Goal: Task Accomplishment & Management: Manage account settings

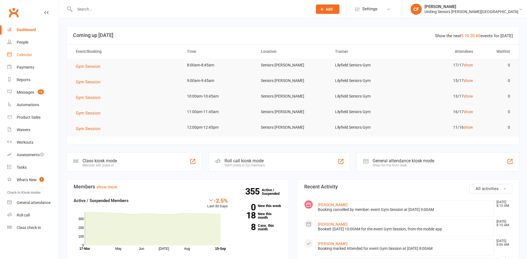
click at [27, 56] on div "Calendar" at bounding box center [25, 54] width 16 height 4
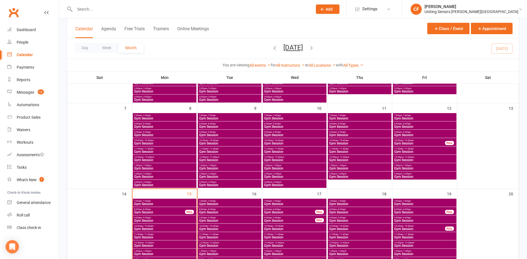
scroll to position [83, 0]
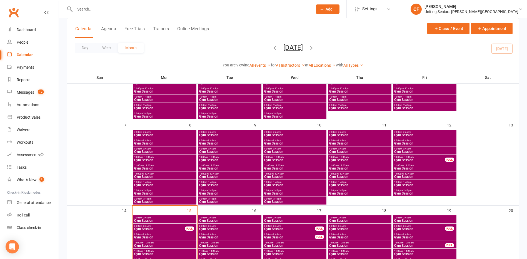
click at [370, 132] on span "7:00am - 7:45am" at bounding box center [359, 132] width 61 height 2
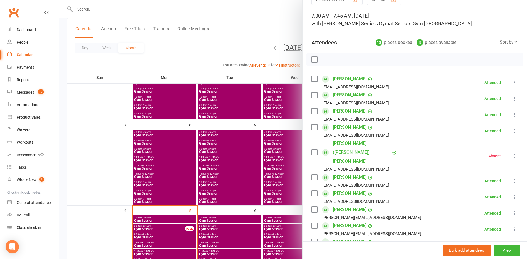
scroll to position [111, 0]
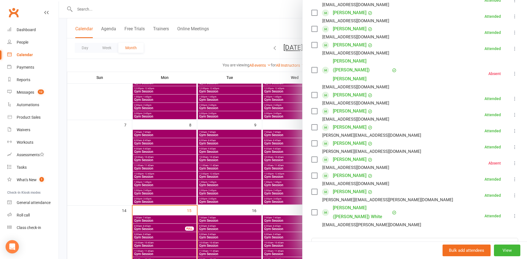
click at [277, 147] on div at bounding box center [293, 129] width 468 height 259
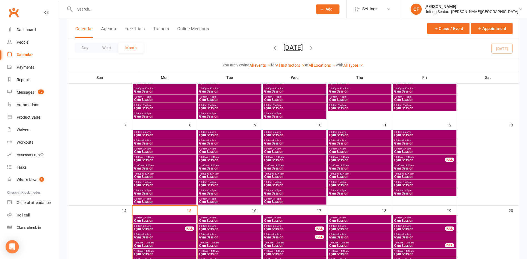
click at [348, 137] on div "7:00am - 7:45am Gym Session" at bounding box center [360, 134] width 64 height 8
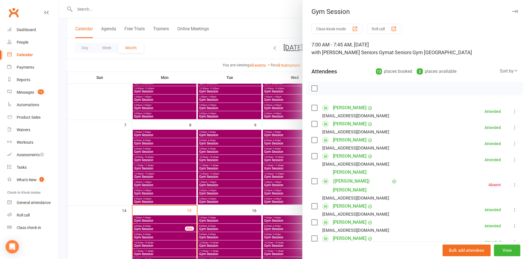
click at [267, 140] on div at bounding box center [293, 129] width 468 height 259
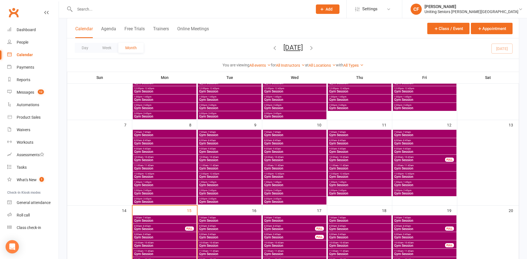
click at [363, 143] on span "Gym Session" at bounding box center [359, 143] width 61 height 3
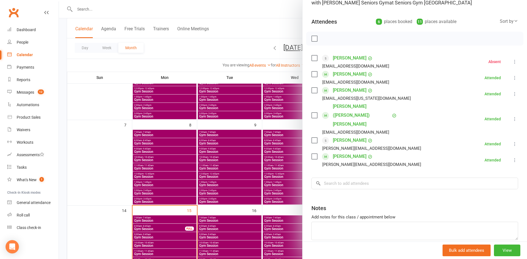
scroll to position [58, 0]
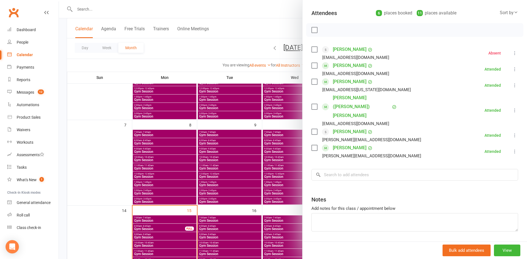
click at [309, 143] on div "Class kiosk mode Roll call 8:00 AM - 8:45 AM, Thursday, September, 11, 2025 wit…" at bounding box center [414, 112] width 224 height 294
click at [284, 143] on div at bounding box center [293, 129] width 468 height 259
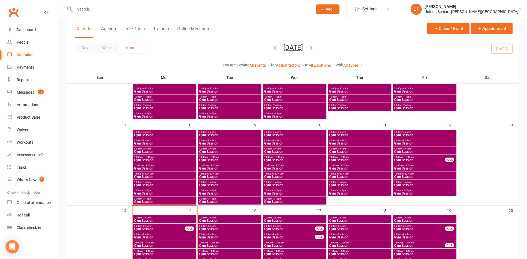
click at [351, 151] on span "Gym Session" at bounding box center [359, 151] width 61 height 3
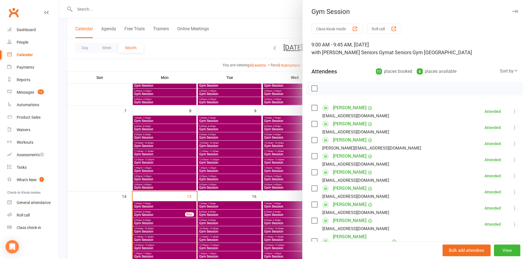
scroll to position [83, 0]
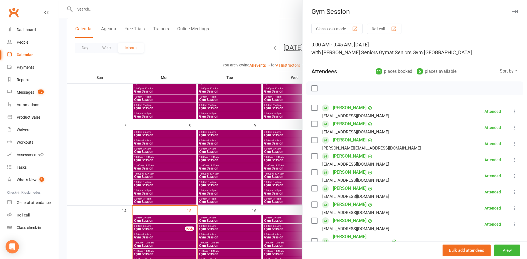
click at [490, 171] on li "Bronwyn Mascord b.l.m@bigpond.com Attended More info Remove Mark absent Undo ch…" at bounding box center [414, 176] width 207 height 16
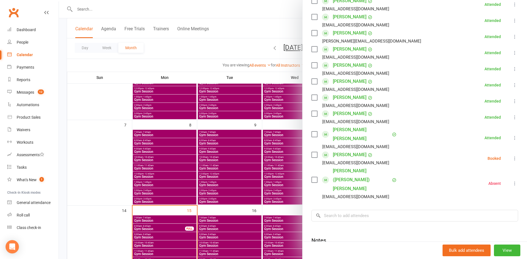
scroll to position [111, 0]
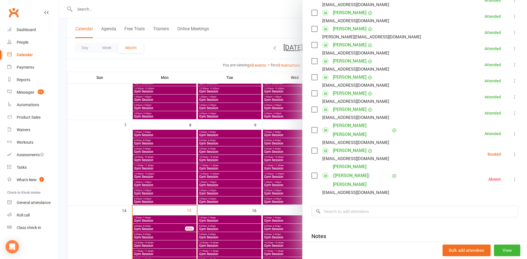
click at [512, 151] on icon at bounding box center [515, 154] width 6 height 6
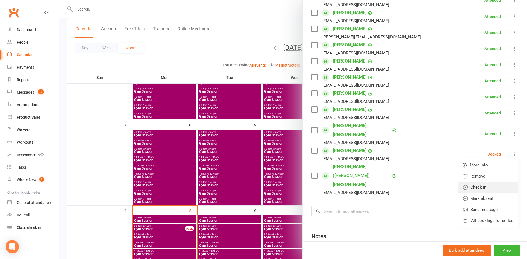
click at [483, 182] on link "Check in" at bounding box center [488, 187] width 60 height 11
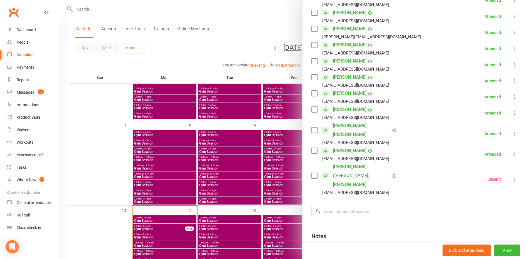
click at [255, 154] on div at bounding box center [293, 129] width 468 height 259
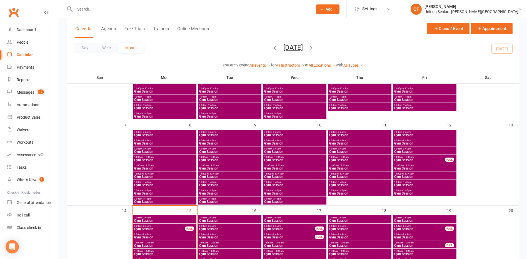
click at [338, 168] on span "Gym Session" at bounding box center [359, 168] width 61 height 3
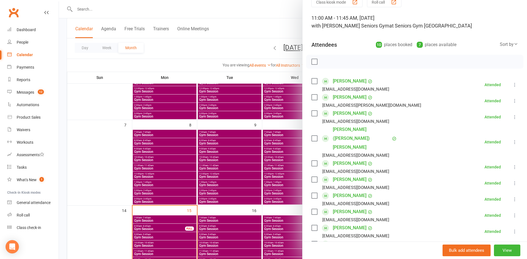
scroll to position [123, 0]
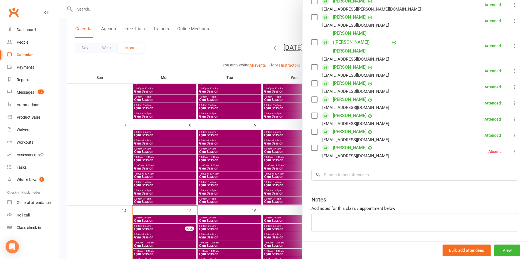
click at [279, 161] on div at bounding box center [293, 129] width 468 height 259
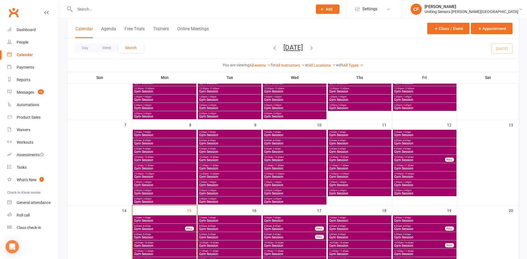
click at [340, 150] on span "Gym Session" at bounding box center [359, 151] width 61 height 3
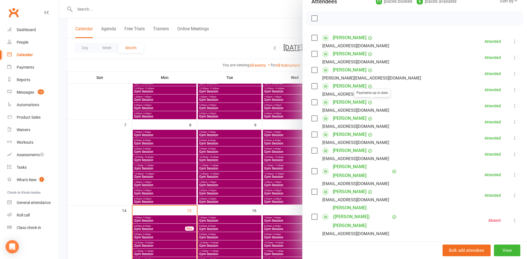
scroll to position [111, 0]
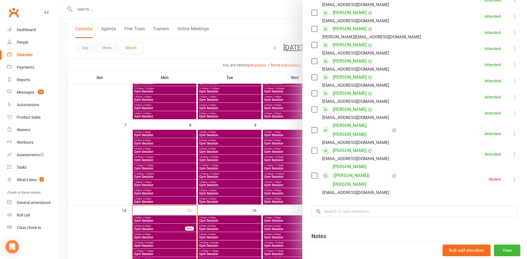
click at [276, 170] on div at bounding box center [293, 129] width 468 height 259
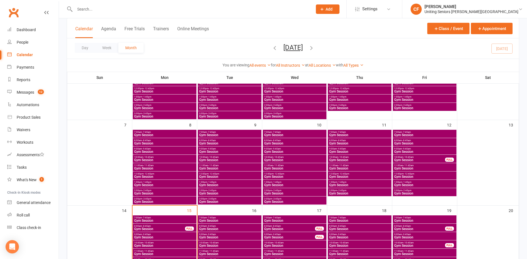
click at [348, 174] on span "- 12:45pm" at bounding box center [344, 173] width 11 height 2
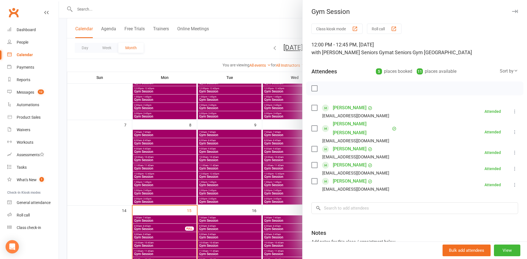
click at [272, 179] on div at bounding box center [293, 129] width 468 height 259
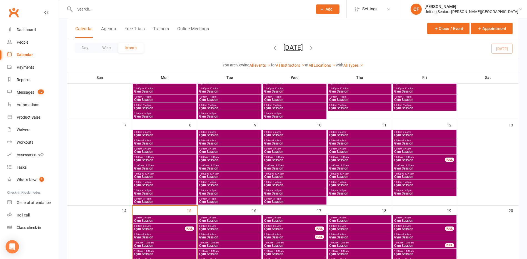
click at [348, 184] on span "Gym Session" at bounding box center [359, 184] width 61 height 3
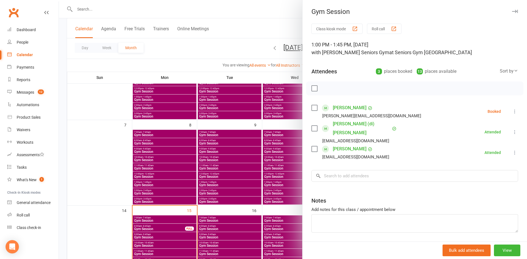
click at [511, 108] on button at bounding box center [514, 111] width 7 height 7
click at [469, 144] on link "Check in" at bounding box center [488, 144] width 60 height 11
click at [116, 133] on div at bounding box center [293, 129] width 468 height 259
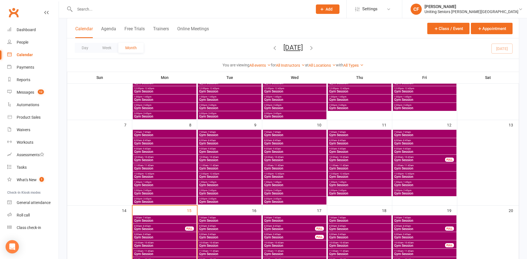
click at [354, 192] on span "Gym Session" at bounding box center [359, 193] width 61 height 3
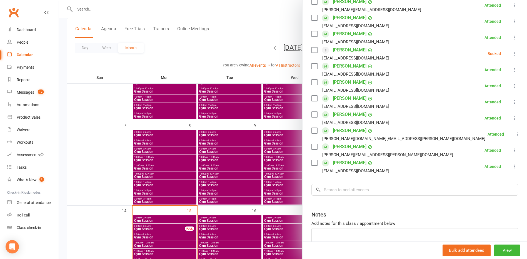
scroll to position [139, 0]
click at [341, 48] on link "John Mansfield" at bounding box center [350, 49] width 34 height 9
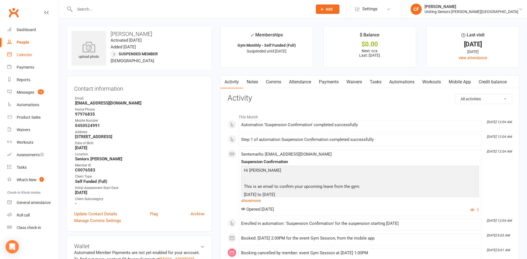
click at [25, 54] on div "Calendar" at bounding box center [25, 54] width 16 height 4
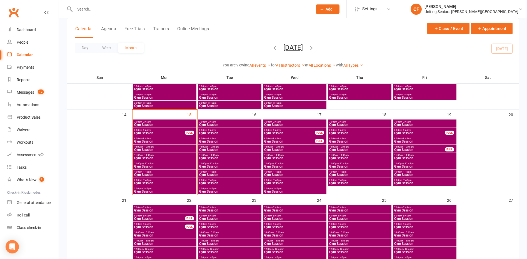
scroll to position [139, 0]
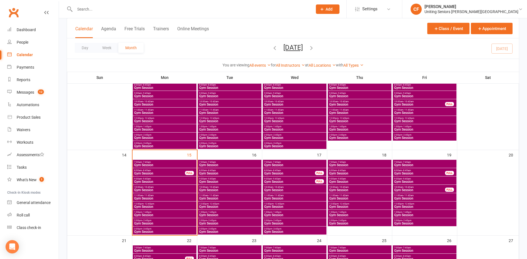
click at [342, 136] on span "Gym Session" at bounding box center [359, 137] width 61 height 3
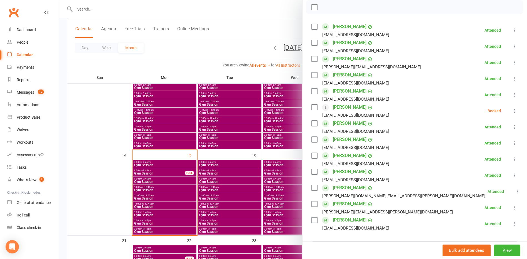
scroll to position [111, 0]
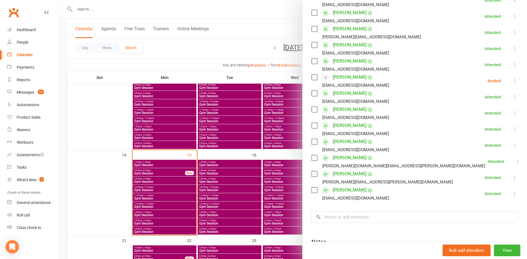
click at [512, 81] on icon at bounding box center [515, 81] width 6 height 6
click at [470, 115] on link "Check in" at bounding box center [488, 113] width 60 height 11
click at [112, 146] on div at bounding box center [293, 129] width 468 height 259
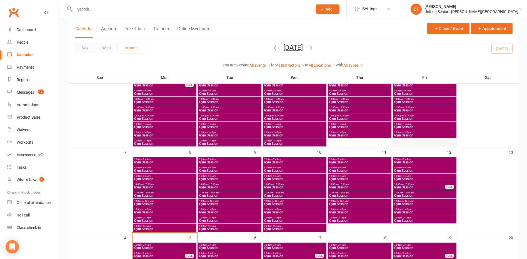
scroll to position [56, 0]
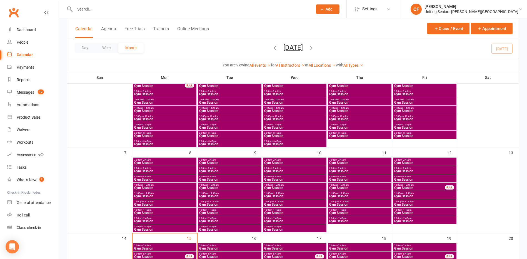
click at [431, 162] on span "Gym Session" at bounding box center [424, 162] width 61 height 3
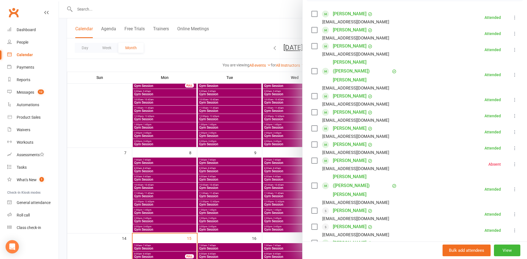
scroll to position [111, 0]
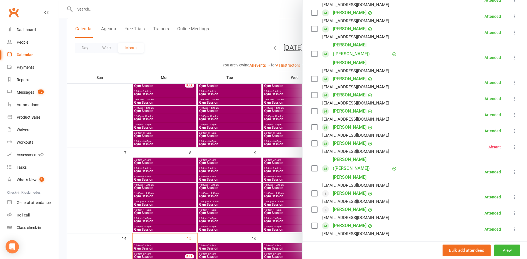
click at [261, 157] on div at bounding box center [293, 129] width 468 height 259
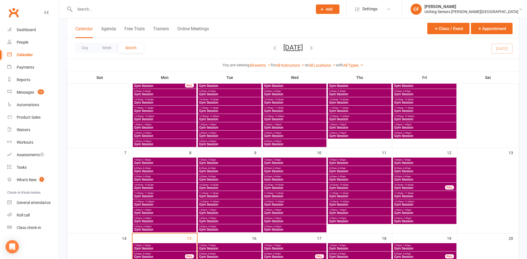
click at [420, 168] on span "8:00am - 8:45am" at bounding box center [424, 168] width 61 height 2
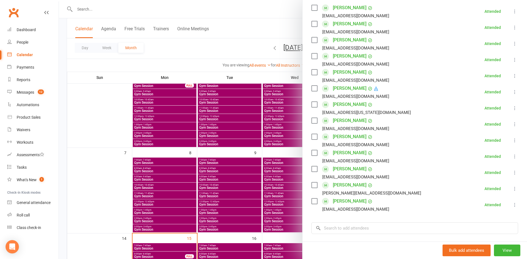
scroll to position [139, 0]
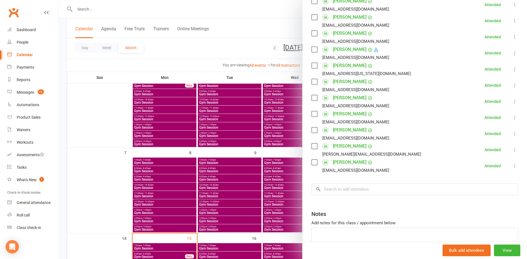
click at [267, 159] on div at bounding box center [293, 129] width 468 height 259
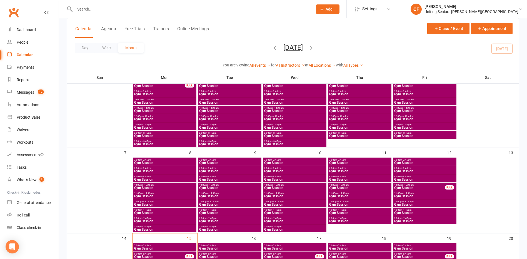
click at [415, 179] on span "Gym Session" at bounding box center [424, 179] width 61 height 3
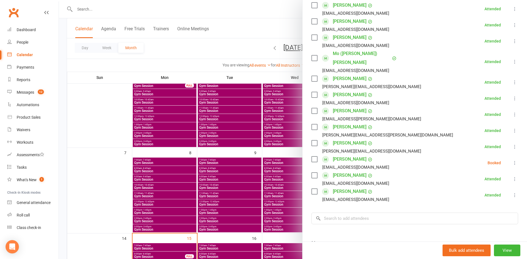
scroll to position [111, 0]
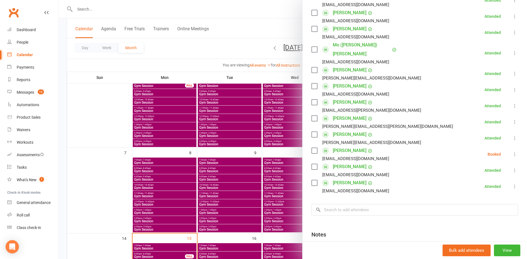
click at [512, 151] on icon at bounding box center [515, 154] width 6 height 6
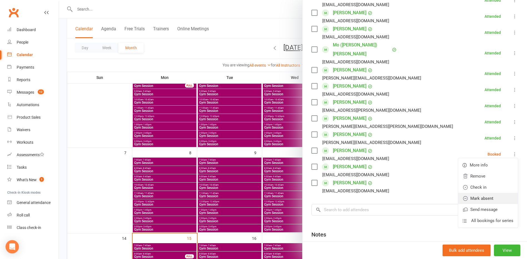
click at [492, 193] on link "Mark absent" at bounding box center [488, 198] width 60 height 11
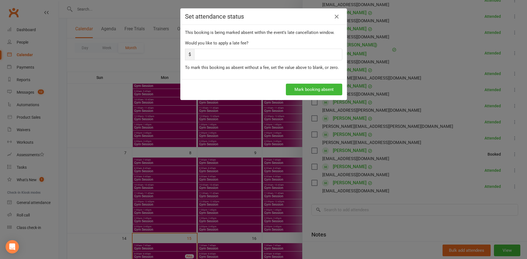
click at [310, 81] on div "Mark booking absent" at bounding box center [264, 89] width 166 height 21
click at [311, 84] on button "Mark booking absent" at bounding box center [314, 90] width 56 height 12
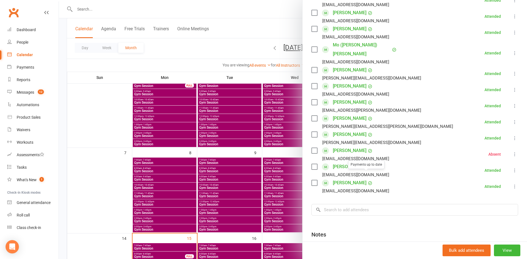
scroll to position [0, 0]
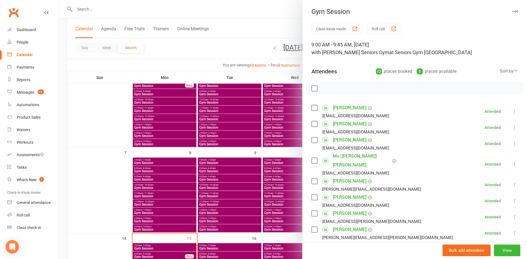
click at [94, 141] on div at bounding box center [293, 129] width 468 height 259
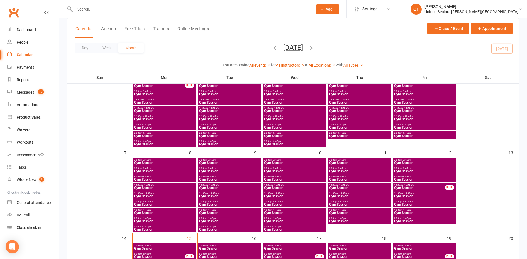
click at [409, 186] on span "Gym Session" at bounding box center [419, 187] width 51 height 3
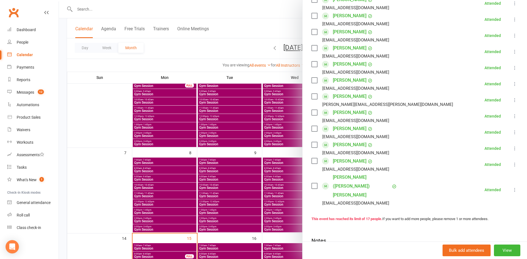
scroll to position [194, 0]
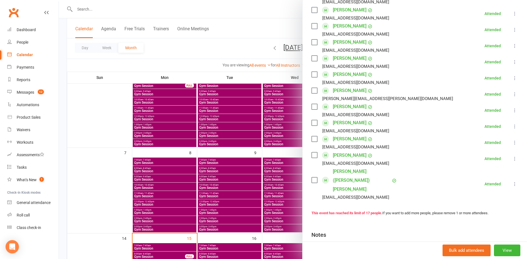
click at [121, 171] on div at bounding box center [293, 129] width 468 height 259
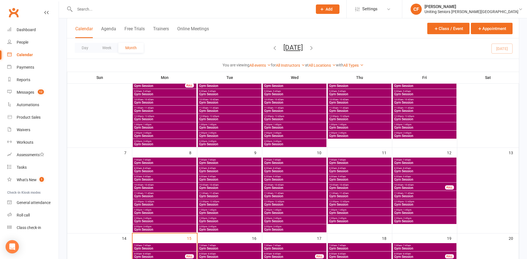
click at [425, 194] on span "Gym Session" at bounding box center [424, 195] width 61 height 3
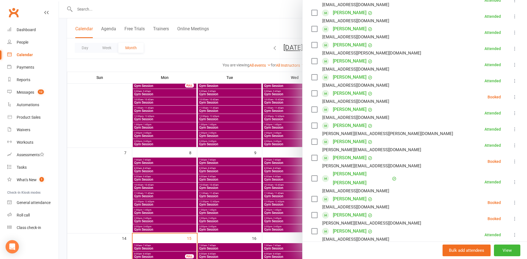
scroll to position [139, 0]
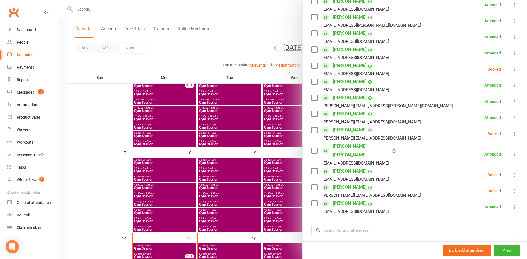
click at [512, 71] on icon at bounding box center [515, 69] width 6 height 6
click at [479, 109] on link "Mark absent" at bounding box center [488, 113] width 60 height 11
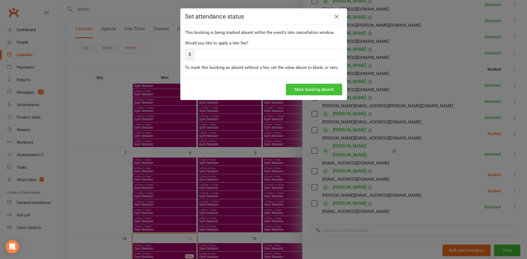
click at [322, 86] on button "Mark booking absent" at bounding box center [314, 90] width 56 height 12
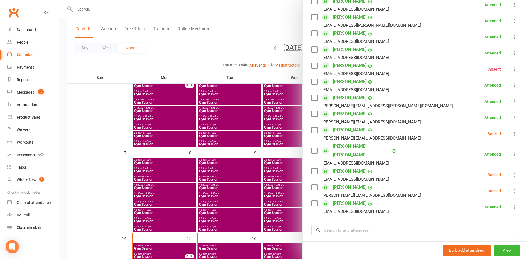
click at [512, 134] on icon at bounding box center [515, 134] width 6 height 6
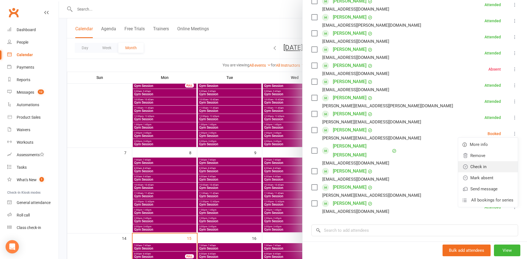
click at [481, 169] on link "Check in" at bounding box center [488, 166] width 60 height 11
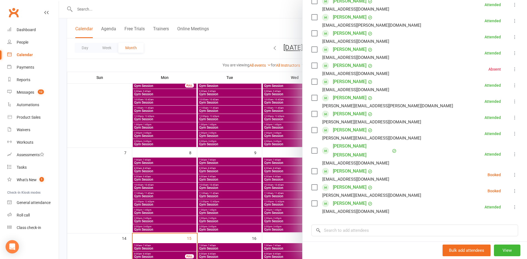
click at [512, 172] on icon at bounding box center [515, 175] width 6 height 6
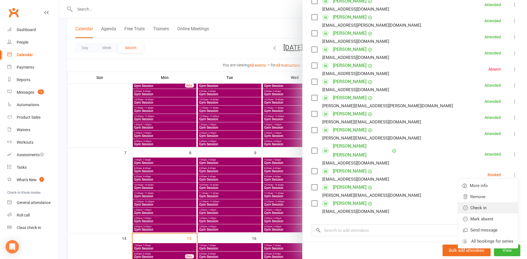
click at [489, 202] on link "Check in" at bounding box center [488, 207] width 60 height 11
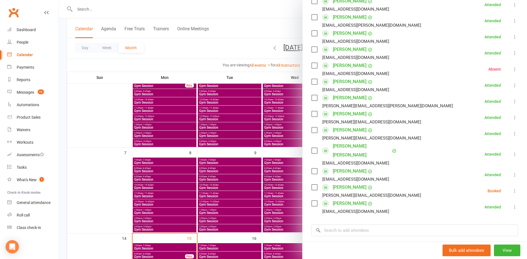
click at [512, 188] on icon at bounding box center [515, 191] width 6 height 6
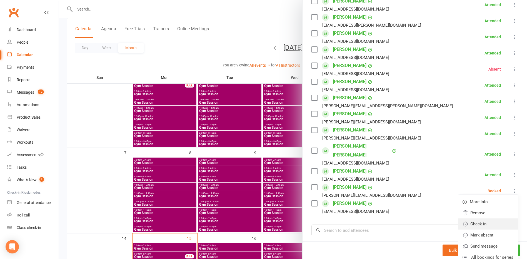
click at [481, 218] on link "Check in" at bounding box center [488, 223] width 60 height 11
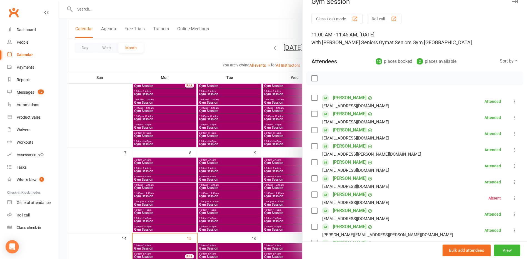
scroll to position [0, 0]
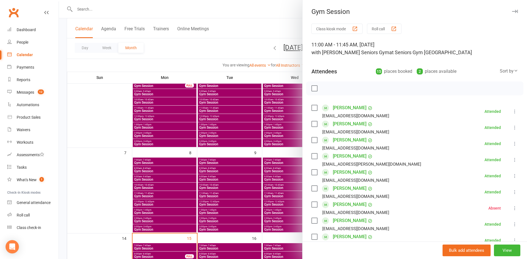
click at [97, 135] on div at bounding box center [293, 129] width 468 height 259
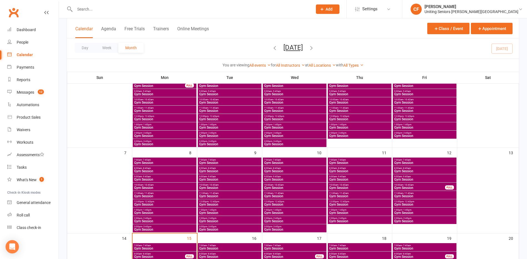
click at [440, 205] on span "Gym Session" at bounding box center [424, 204] width 61 height 3
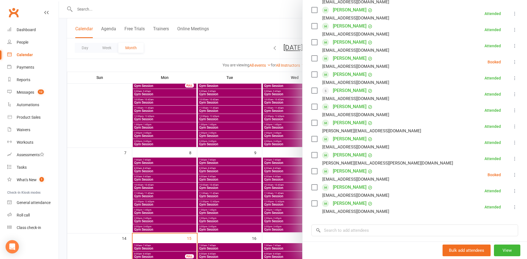
scroll to position [139, 0]
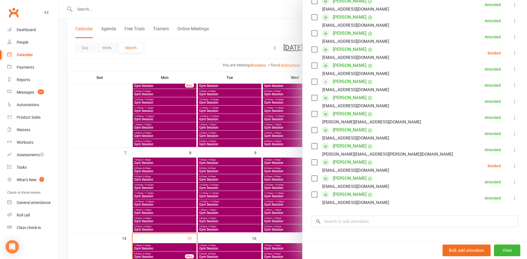
click at [512, 54] on icon at bounding box center [515, 53] width 6 height 6
click at [482, 94] on link "Mark absent" at bounding box center [488, 97] width 60 height 11
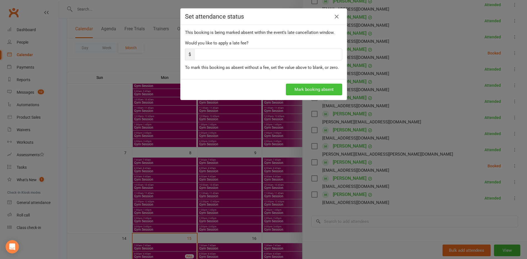
click at [329, 88] on button "Mark booking absent" at bounding box center [314, 90] width 56 height 12
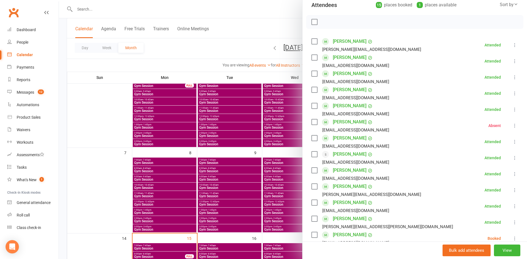
scroll to position [83, 0]
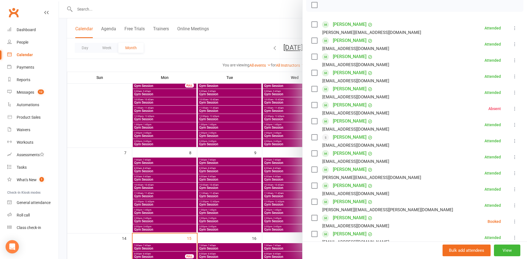
click at [120, 144] on div at bounding box center [293, 129] width 468 height 259
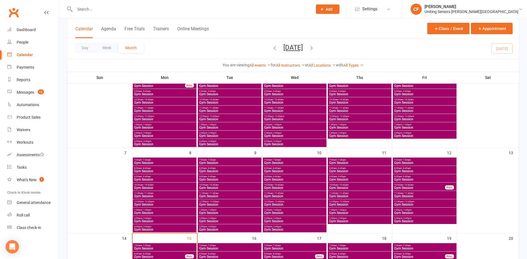
click at [405, 211] on span "Gym Session" at bounding box center [424, 212] width 61 height 3
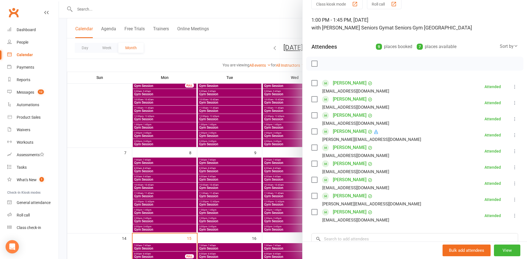
scroll to position [0, 0]
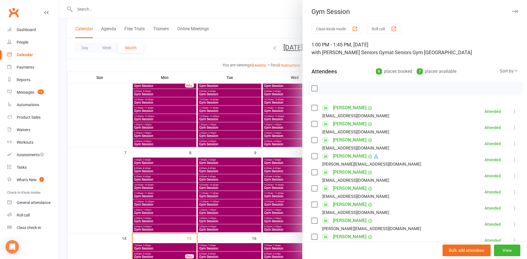
click at [107, 160] on div at bounding box center [293, 129] width 468 height 259
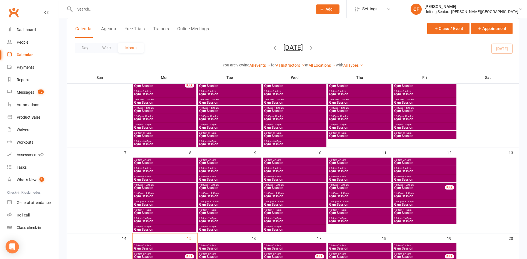
click at [404, 221] on span "Gym Session" at bounding box center [424, 220] width 61 height 3
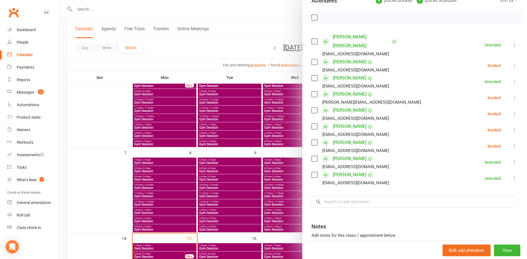
scroll to position [83, 0]
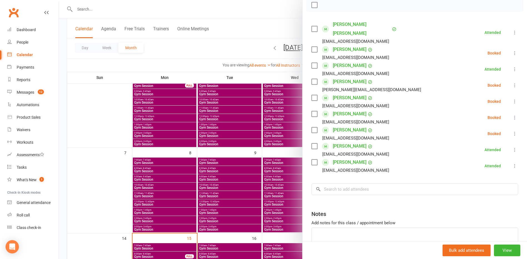
click at [512, 50] on icon at bounding box center [515, 53] width 6 height 6
click at [484, 92] on link "Mark absent" at bounding box center [488, 97] width 60 height 11
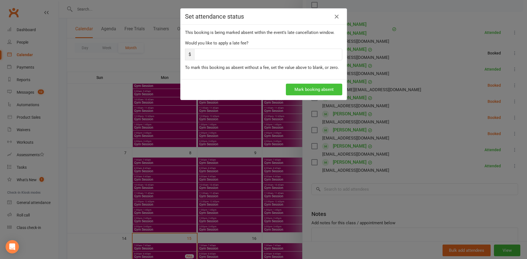
click at [325, 89] on button "Mark booking absent" at bounding box center [314, 90] width 56 height 12
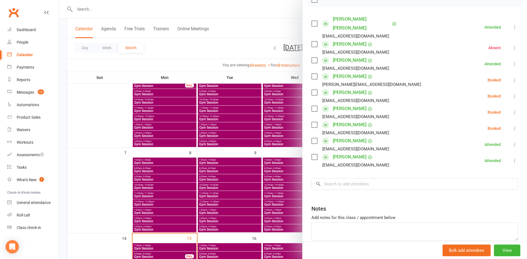
scroll to position [79, 0]
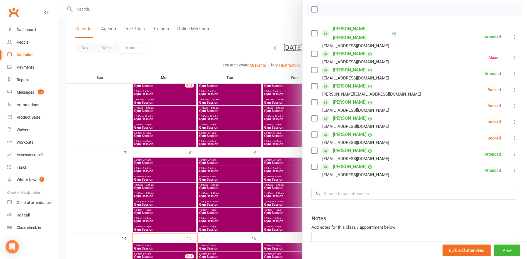
click at [512, 87] on icon at bounding box center [515, 90] width 6 height 6
click at [490, 117] on link "Check in" at bounding box center [488, 122] width 60 height 11
click at [512, 103] on icon at bounding box center [515, 106] width 6 height 6
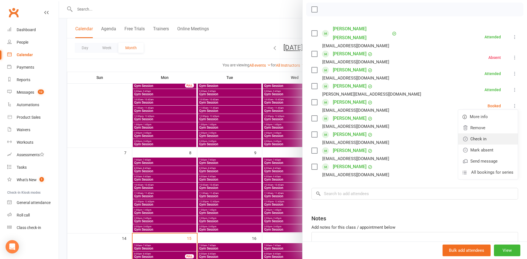
click at [486, 133] on link "Check in" at bounding box center [488, 138] width 60 height 11
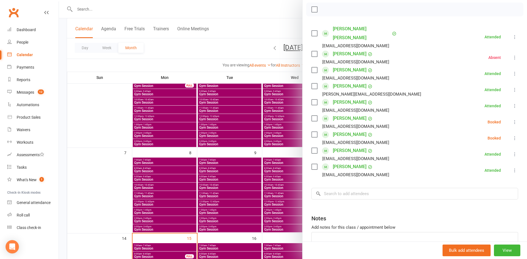
click at [512, 119] on icon at bounding box center [515, 122] width 6 height 6
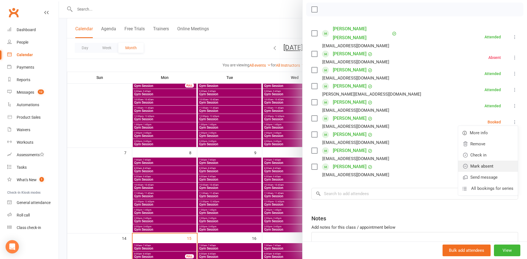
click at [483, 161] on link "Mark absent" at bounding box center [488, 166] width 60 height 11
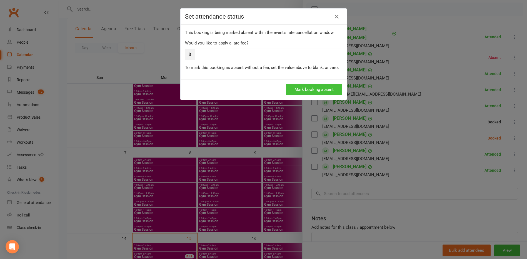
click at [318, 87] on button "Mark booking absent" at bounding box center [314, 90] width 56 height 12
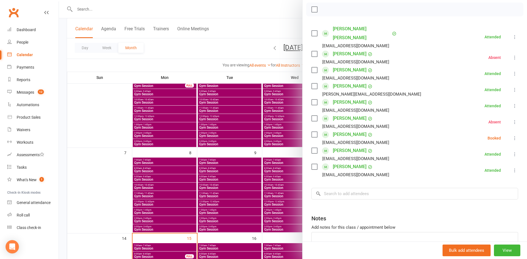
click at [511, 135] on button at bounding box center [514, 138] width 7 height 7
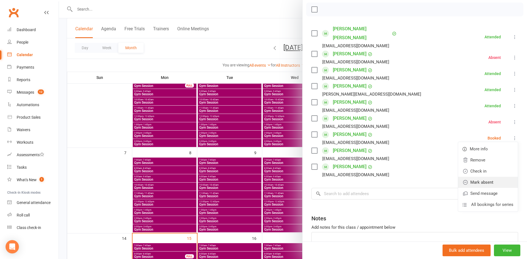
click at [488, 177] on link "Mark absent" at bounding box center [488, 182] width 60 height 11
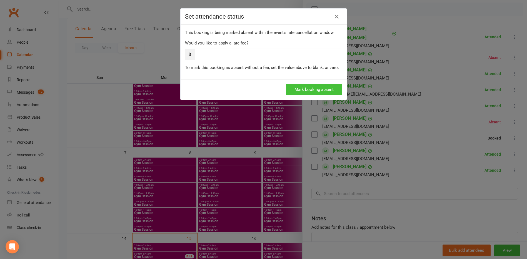
click at [303, 84] on button "Mark booking absent" at bounding box center [314, 90] width 56 height 12
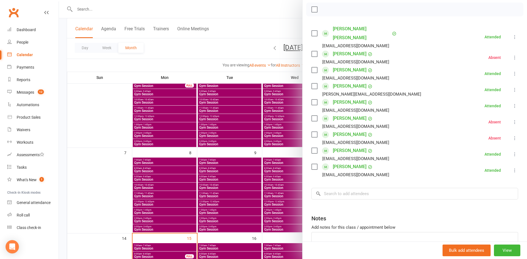
click at [95, 140] on div at bounding box center [293, 129] width 468 height 259
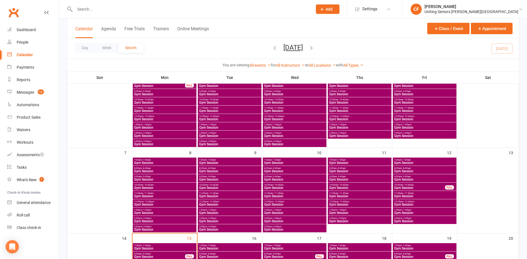
click at [409, 192] on span "- 11:45am" at bounding box center [408, 193] width 10 height 2
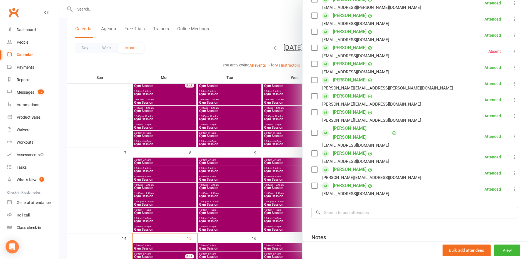
scroll to position [167, 0]
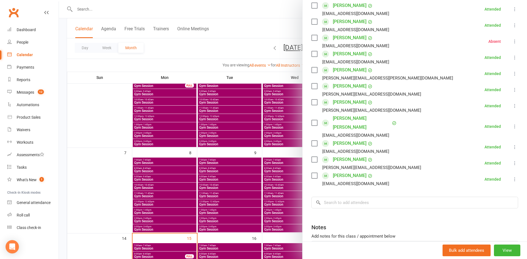
click at [121, 149] on div at bounding box center [293, 129] width 468 height 259
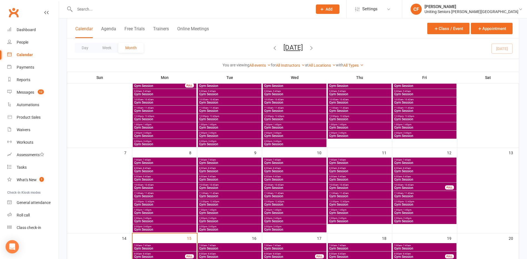
click at [409, 201] on span "- 12:45pm" at bounding box center [409, 201] width 11 height 2
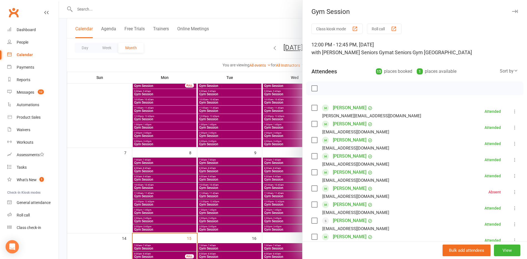
scroll to position [203, 0]
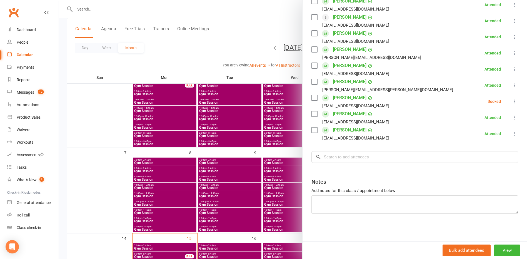
click at [512, 104] on icon at bounding box center [515, 102] width 6 height 6
click at [483, 144] on link "Mark absent" at bounding box center [488, 145] width 60 height 11
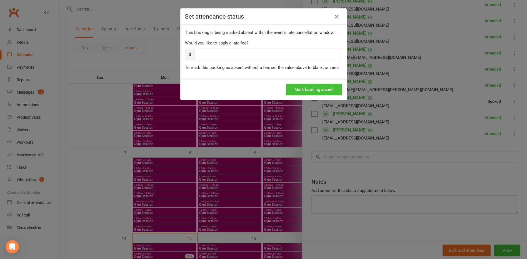
click at [307, 85] on button "Mark booking absent" at bounding box center [314, 90] width 56 height 12
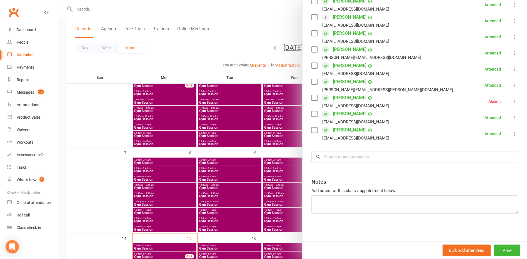
click at [99, 80] on div at bounding box center [293, 129] width 468 height 259
